Goal: Ask a question

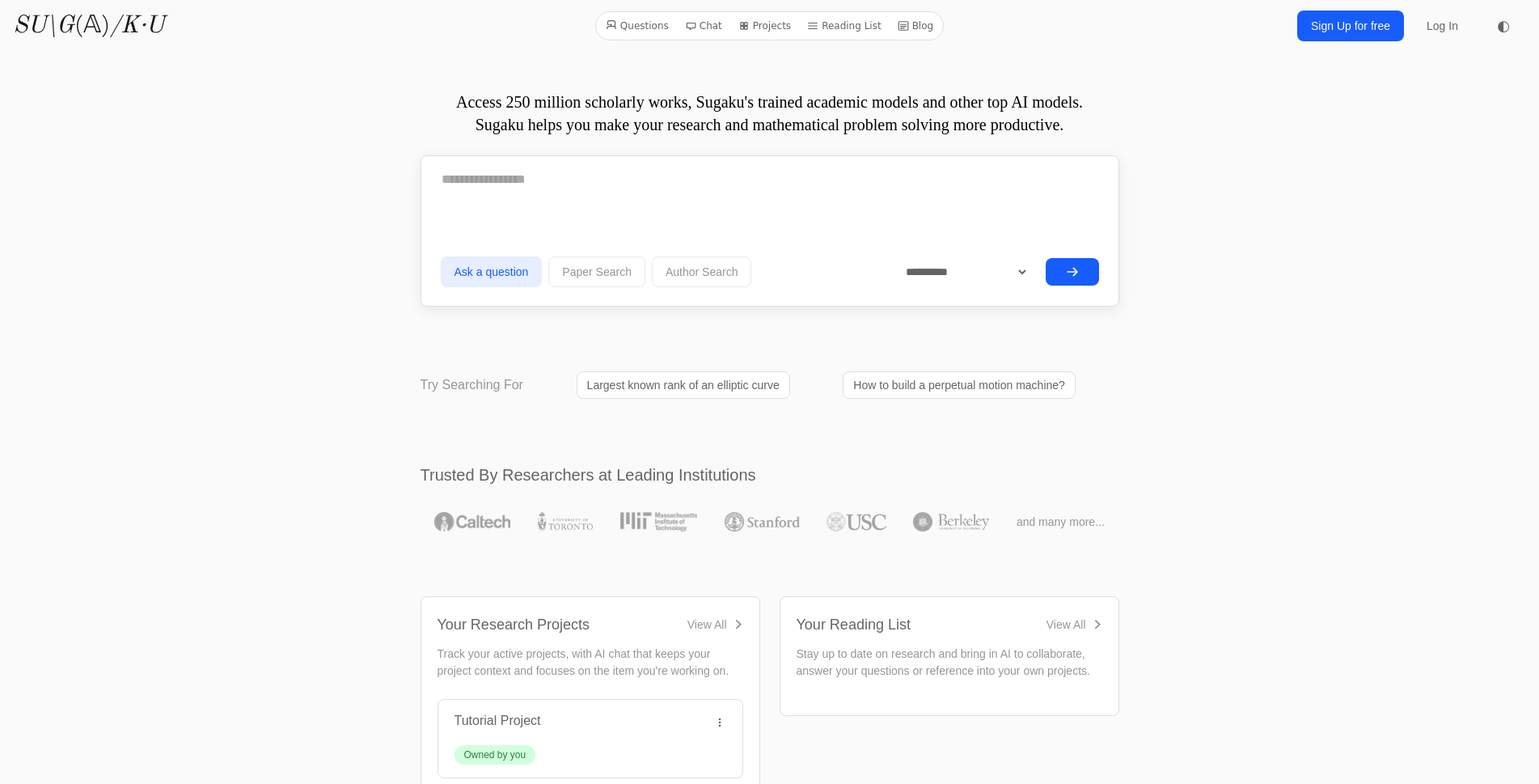
click at [857, 210] on div at bounding box center [770, 185] width 659 height 53
click at [903, 199] on textarea at bounding box center [770, 180] width 659 height 40
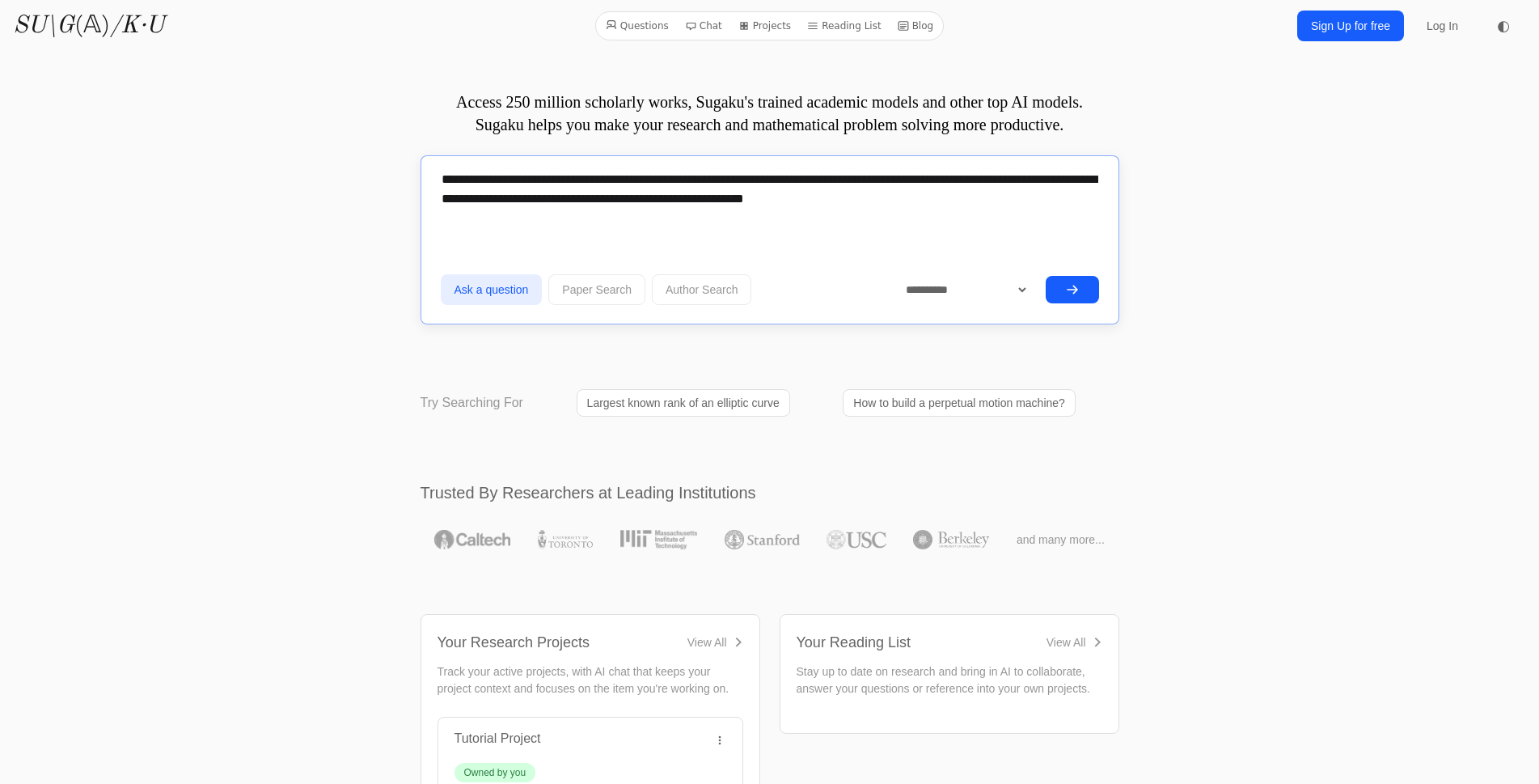
type textarea "**********"
click at [1083, 288] on button "submit" at bounding box center [1073, 290] width 53 height 28
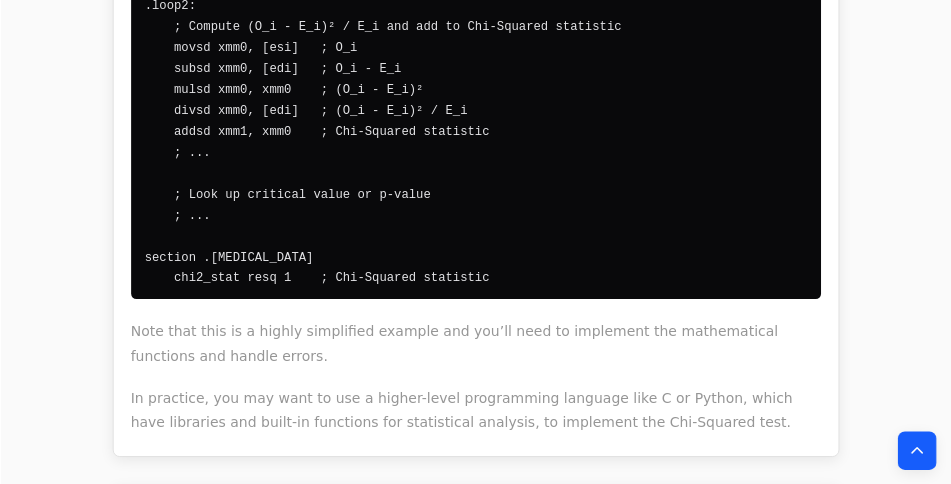
scroll to position [15083, 0]
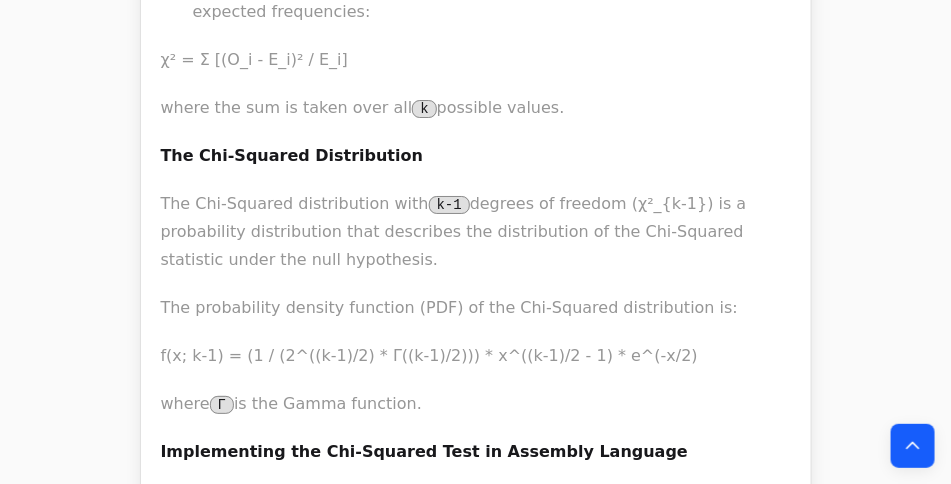
drag, startPoint x: 1251, startPoint y: 0, endPoint x: 736, endPoint y: 113, distance: 527.1
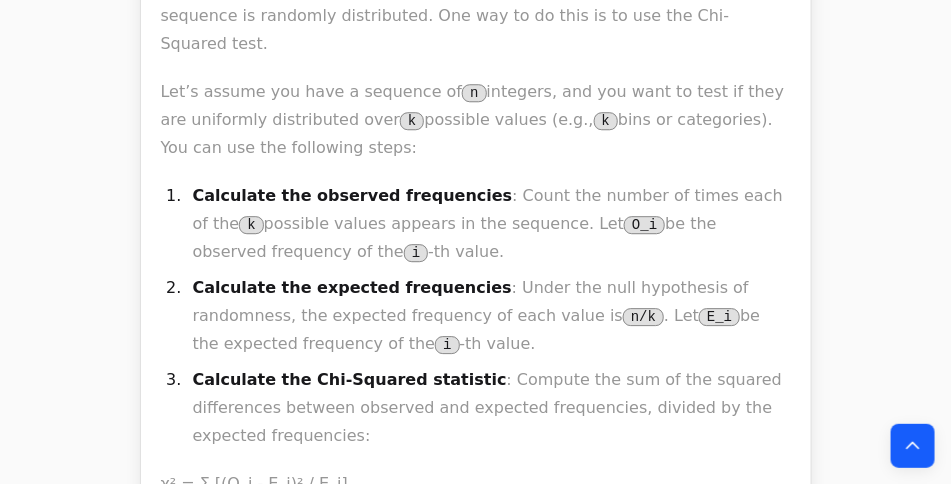
scroll to position [14235, 0]
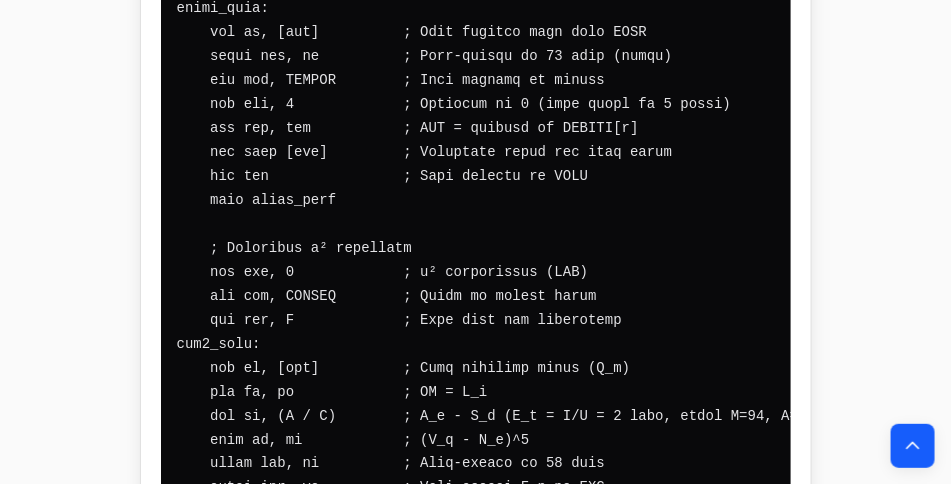
scroll to position [23558, 0]
